Goal: Share content

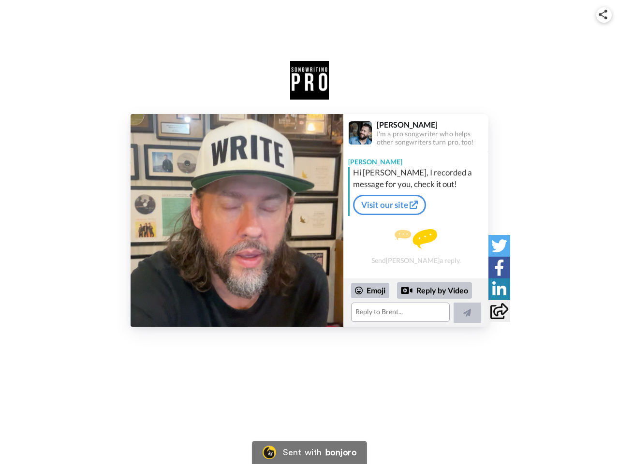
click at [604, 15] on img at bounding box center [603, 15] width 9 height 10
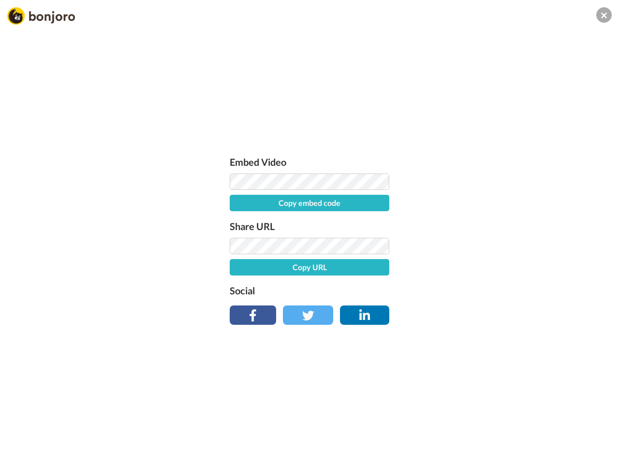
click at [237, 221] on label "Share URL" at bounding box center [310, 226] width 160 height 15
click at [416, 303] on div "Embed Video Copy embed code Share URL Copy URL Social" at bounding box center [309, 284] width 619 height 464
click at [370, 291] on label "Social" at bounding box center [310, 290] width 160 height 15
click at [435, 291] on div "Embed Video Copy embed code Share URL Copy URL Social" at bounding box center [309, 284] width 619 height 464
click at [467, 313] on div "Embed Video Copy embed code Share URL Copy URL Social" at bounding box center [309, 284] width 619 height 464
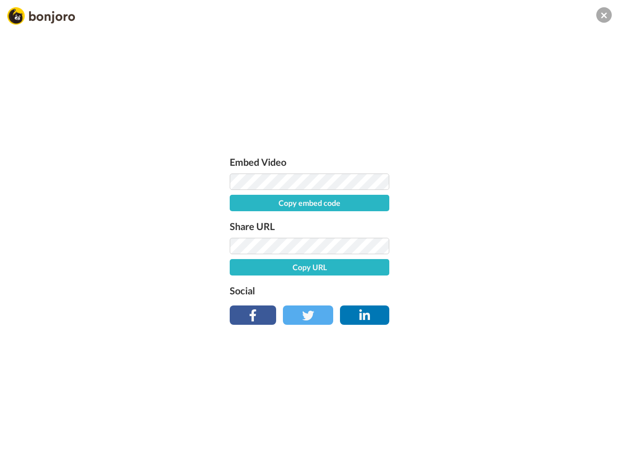
click at [499, 246] on div "Embed Video Copy embed code Share URL Copy URL Social" at bounding box center [309, 284] width 619 height 464
click at [499, 267] on div "Embed Video Copy embed code Share URL Copy URL Social" at bounding box center [309, 284] width 619 height 464
click at [499, 289] on div "Embed Video Copy embed code Share URL Copy URL Social" at bounding box center [309, 284] width 619 height 464
click at [499, 311] on div "Embed Video Copy embed code Share URL Copy URL Social" at bounding box center [309, 284] width 619 height 464
